Goal: Task Accomplishment & Management: Manage account settings

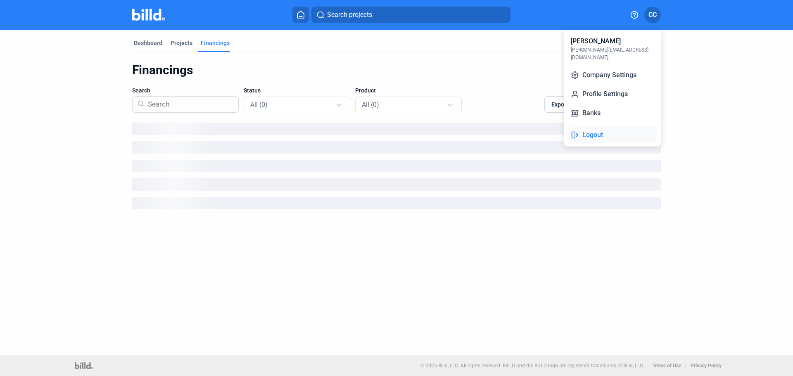
click at [596, 127] on button "Logout" at bounding box center [612, 135] width 90 height 17
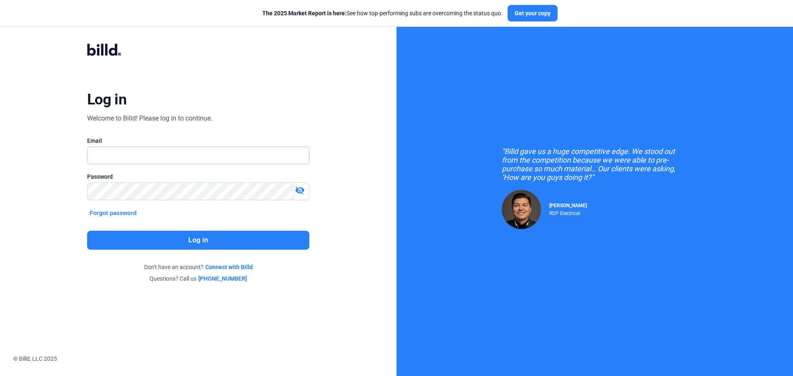
type input "[PERSON_NAME][EMAIL_ADDRESS][DOMAIN_NAME]"
click at [293, 237] on button "Log in" at bounding box center [198, 240] width 222 height 19
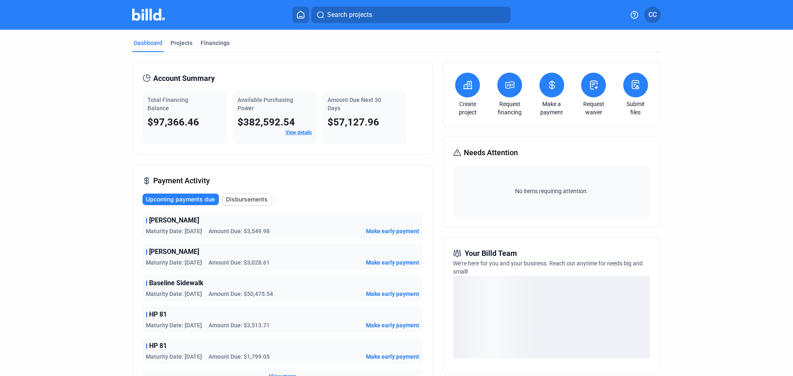
click at [661, 9] on div "Search projects CC" at bounding box center [396, 15] width 644 height 17
click at [658, 14] on button "CC" at bounding box center [652, 15] width 17 height 17
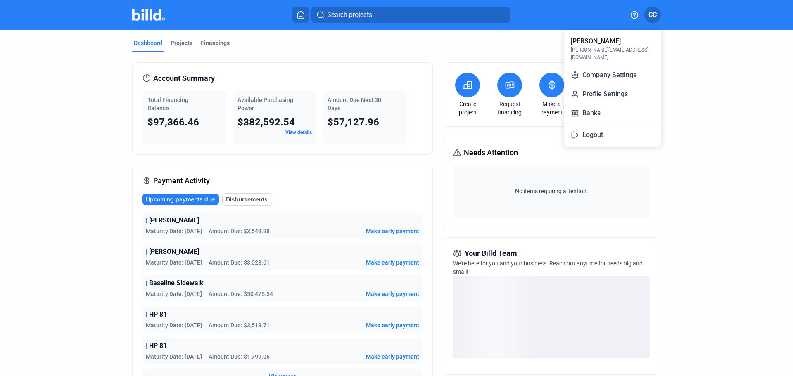
click at [675, 118] on div at bounding box center [396, 188] width 793 height 376
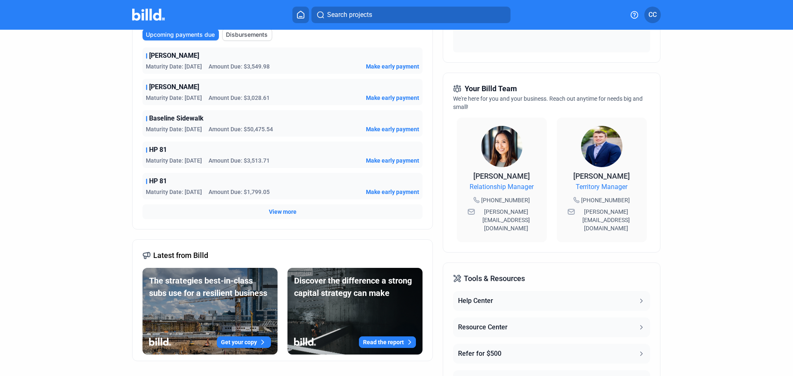
scroll to position [165, 0]
click at [76, 210] on dashboard "Dashboard Projects Financings Account Summary Total Financing Balance $97,366.4…" at bounding box center [397, 146] width 714 height 563
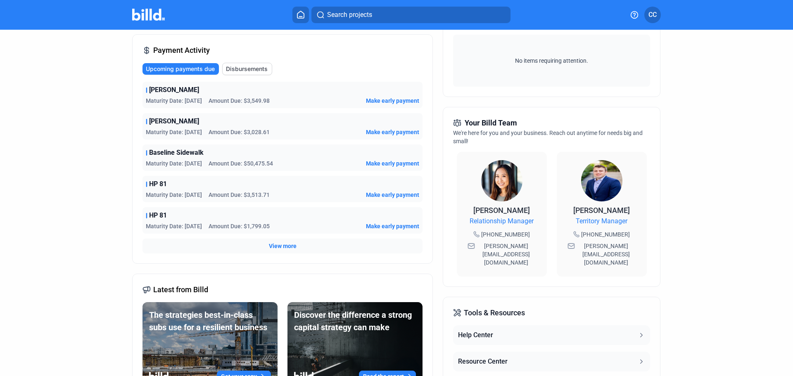
scroll to position [0, 0]
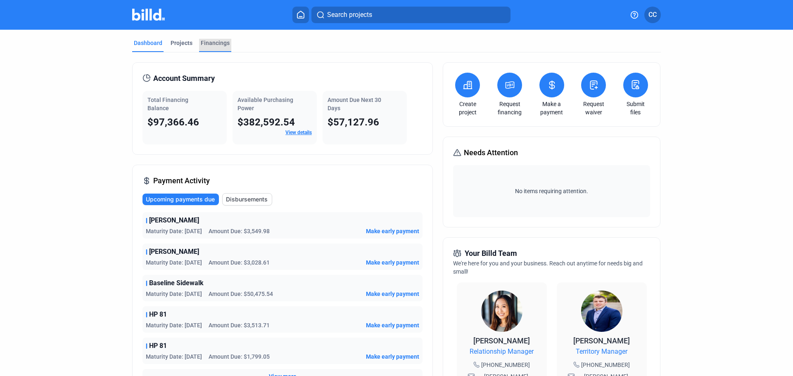
click at [219, 45] on div "Financings" at bounding box center [215, 43] width 29 height 8
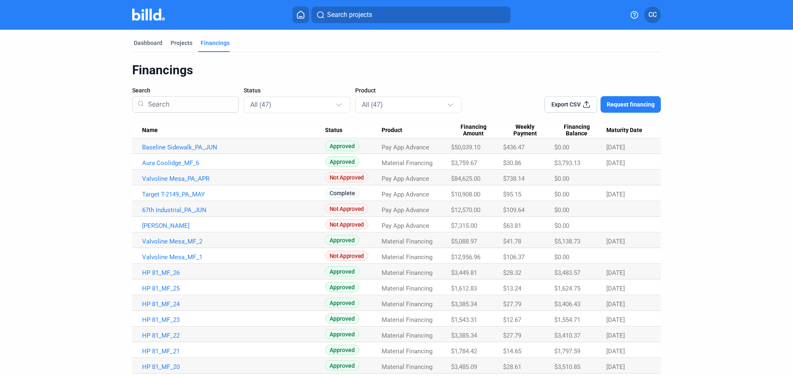
click at [622, 129] on span "Maturity Date" at bounding box center [624, 130] width 36 height 7
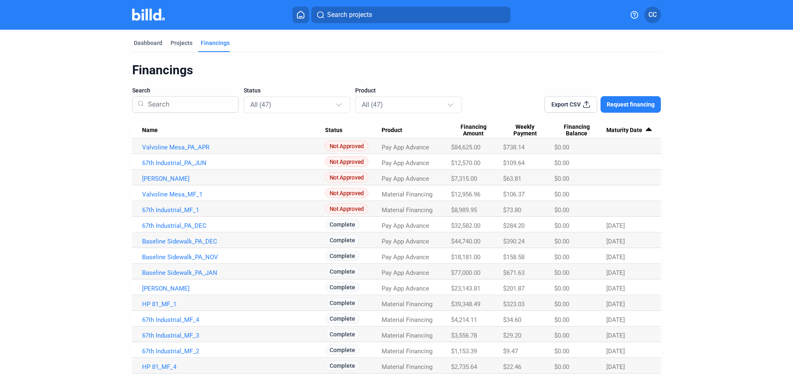
click at [154, 19] on img at bounding box center [148, 15] width 33 height 12
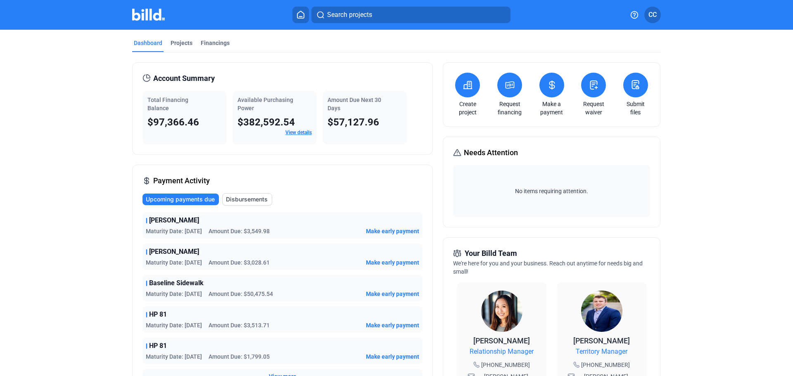
click at [720, 268] on dashboard "Dashboard Projects Financings Account Summary Total Financing Balance $97,366.4…" at bounding box center [397, 311] width 714 height 563
click at [652, 18] on span "CC" at bounding box center [652, 15] width 8 height 10
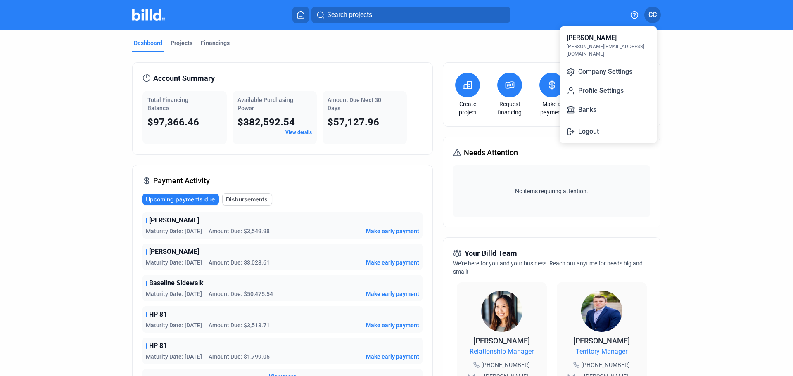
click at [704, 117] on div at bounding box center [396, 188] width 793 height 376
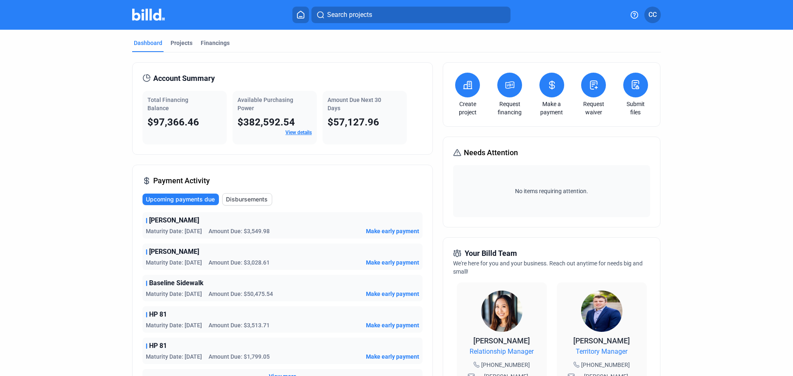
click at [719, 212] on dashboard "Dashboard Projects Financings Account Summary Total Financing Balance $97,366.4…" at bounding box center [397, 311] width 714 height 563
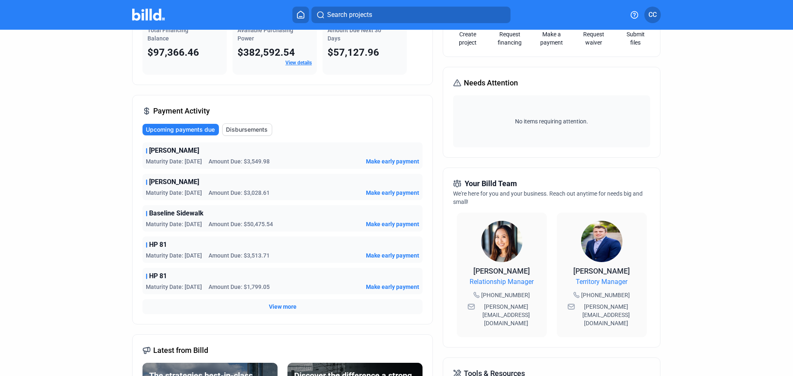
scroll to position [68, 0]
